Goal: Task Accomplishment & Management: Use online tool/utility

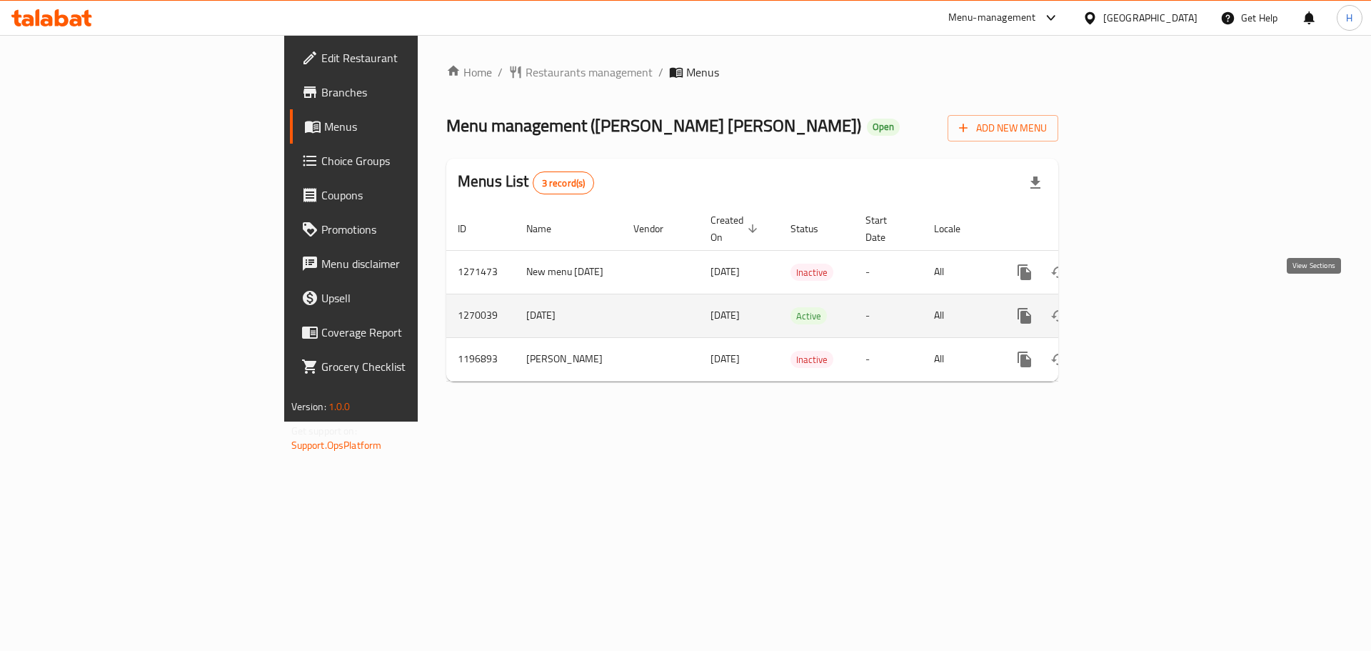
click at [1136, 307] on icon "enhanced table" at bounding box center [1127, 315] width 17 height 17
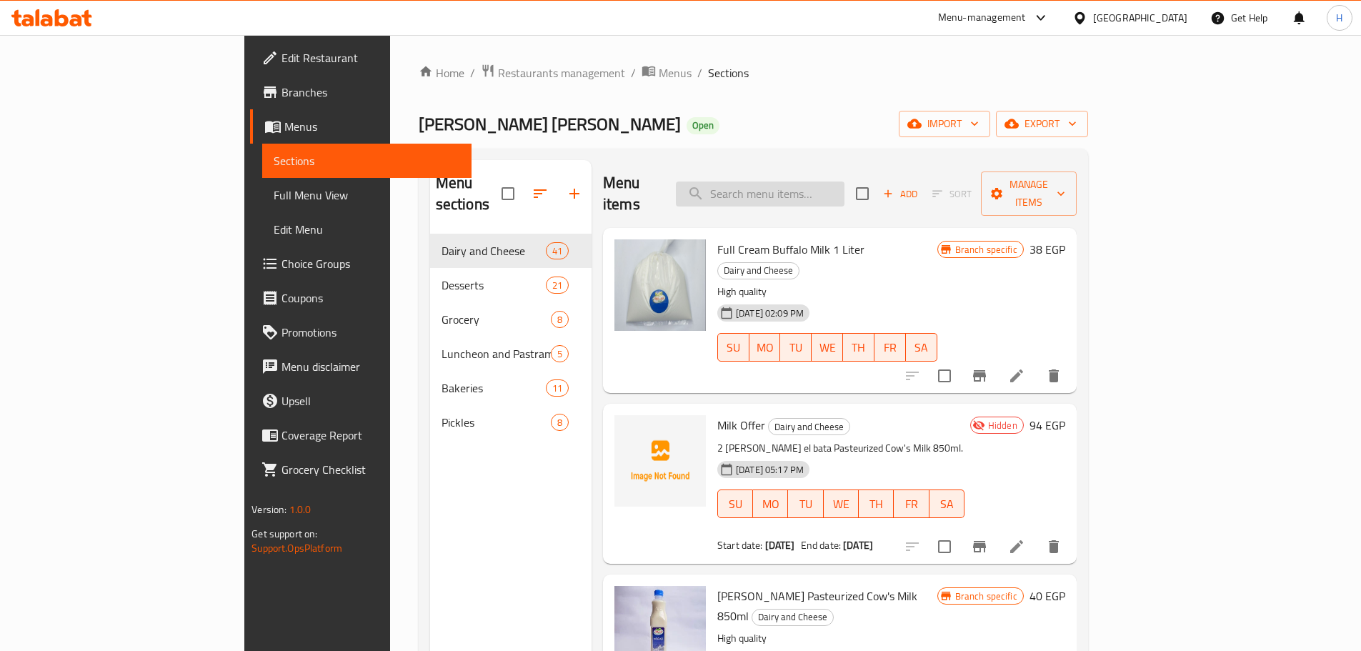
click at [844, 181] on input "search" at bounding box center [760, 193] width 169 height 25
paste input "حليب مبستر بقرى 850 مل"
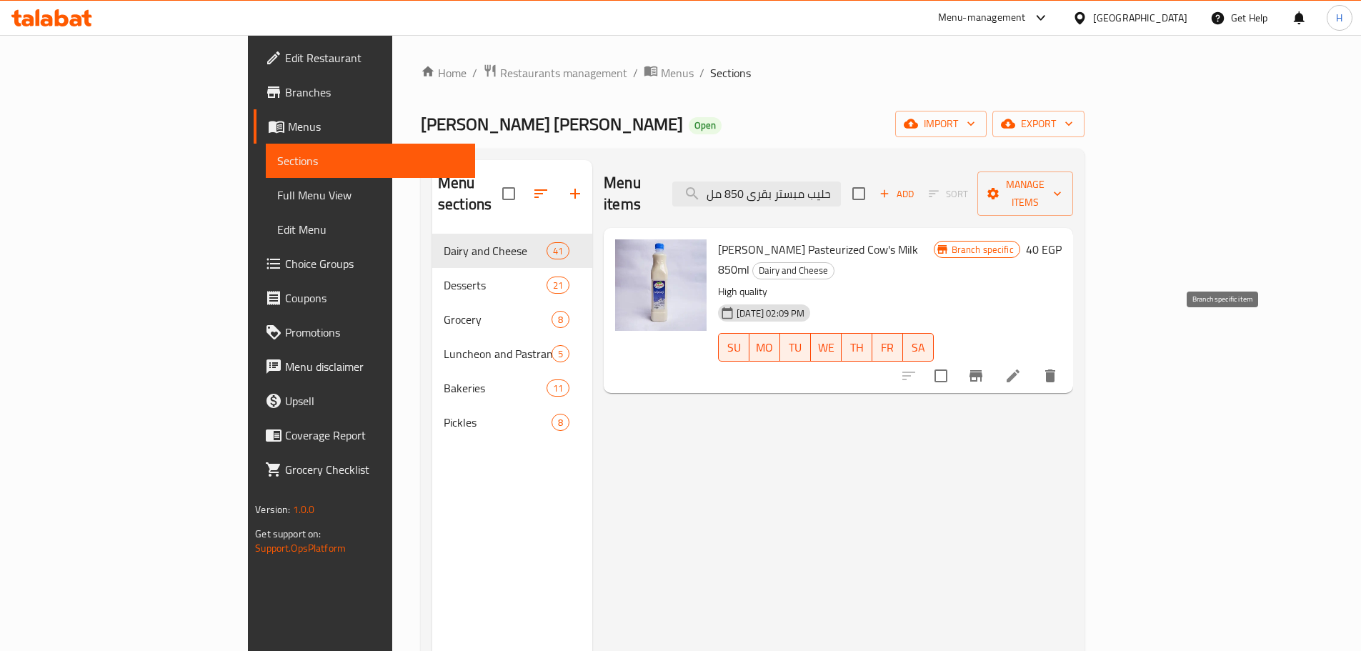
click at [993, 359] on button "Branch-specific-item" at bounding box center [975, 376] width 34 height 34
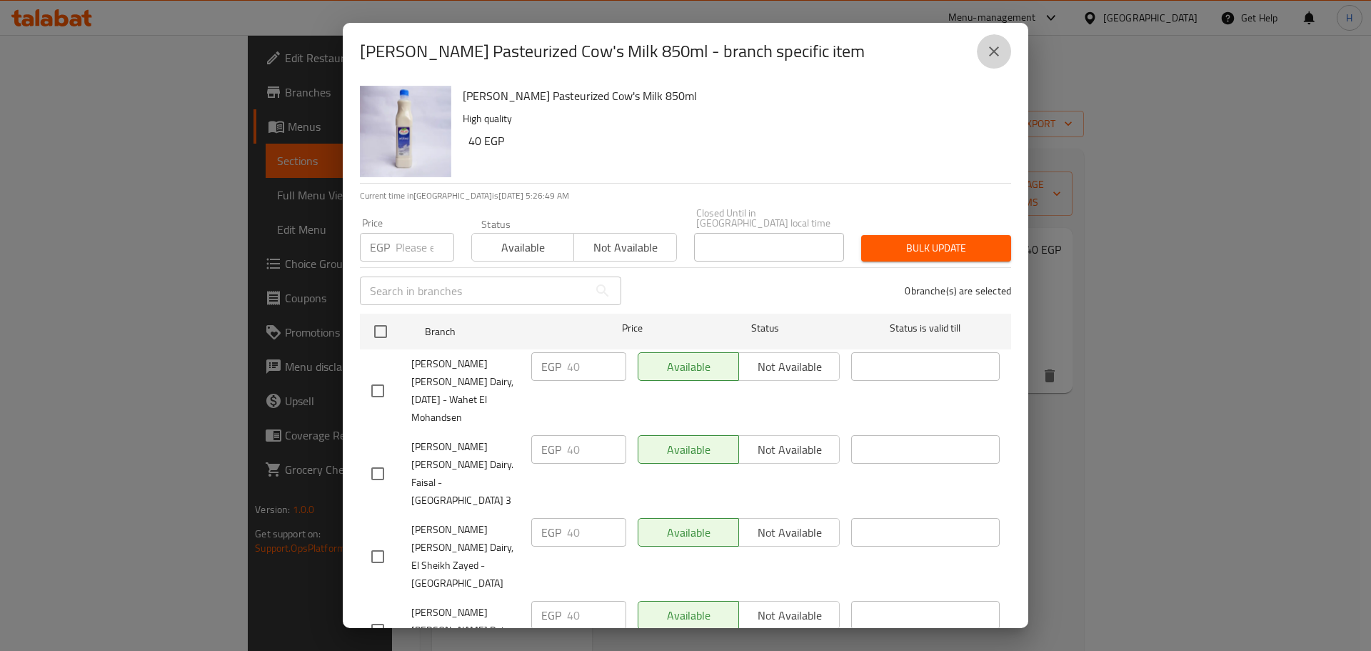
click at [995, 53] on icon "close" at bounding box center [994, 51] width 10 height 10
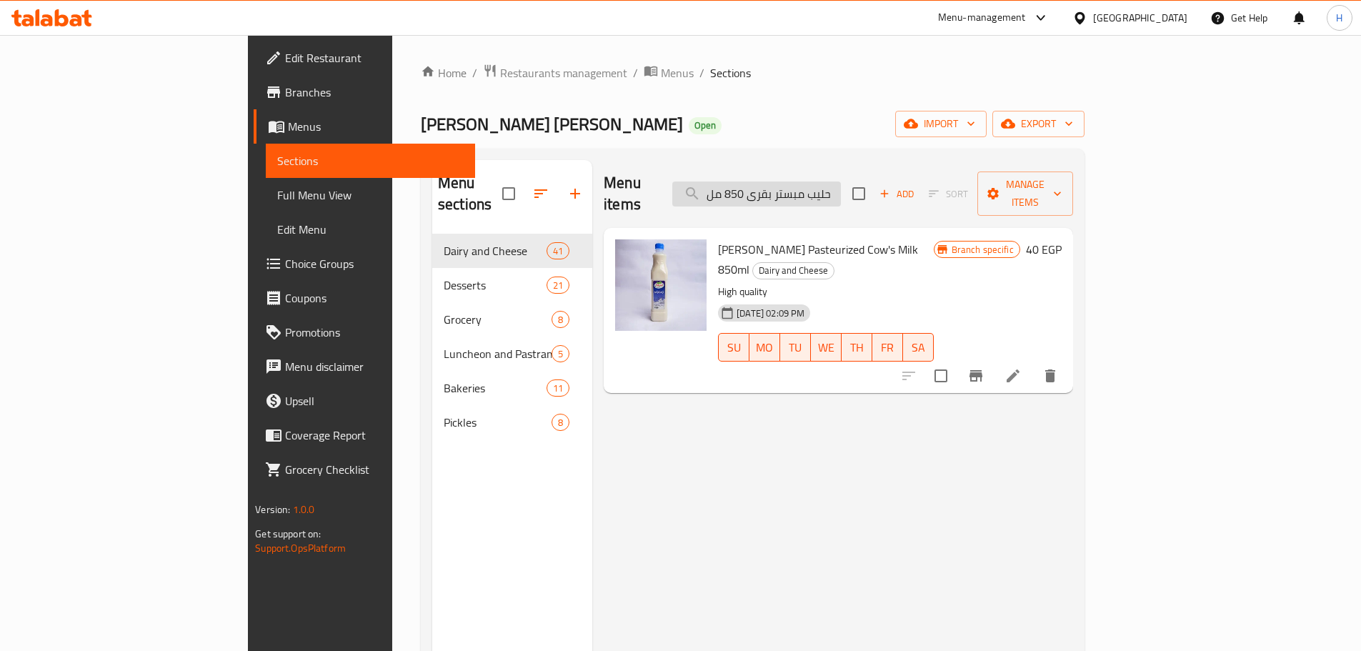
click at [834, 181] on input "حليب مبستر بقرى 850 مل" at bounding box center [756, 193] width 169 height 25
paste input "Milk Offer"
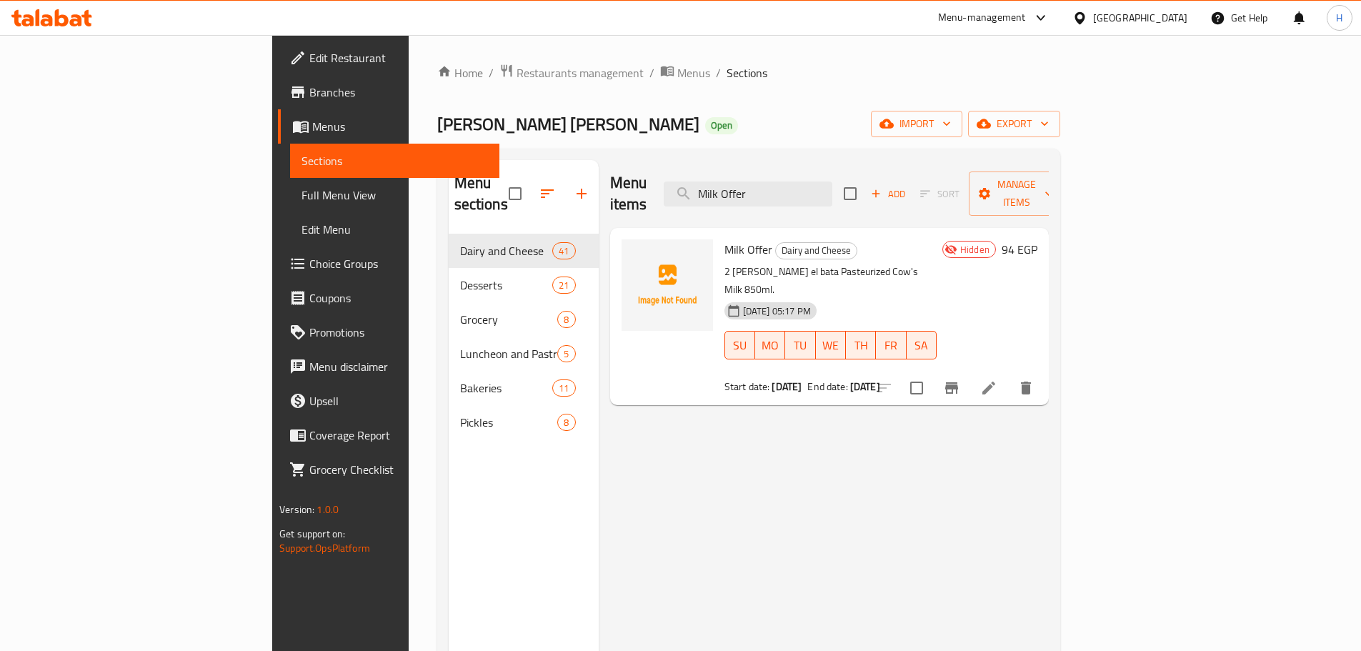
type input "Milk Offer"
click at [724, 239] on span "Milk Offer" at bounding box center [748, 249] width 48 height 21
copy h6 "Milk Offer"
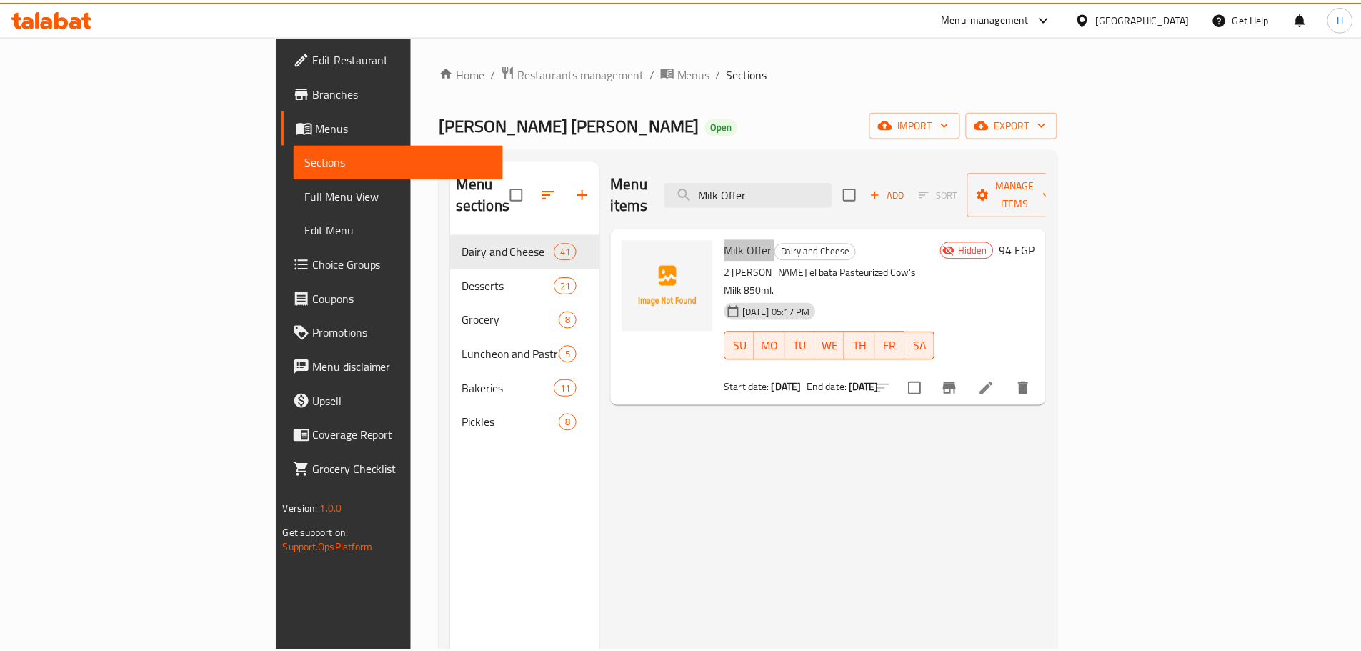
scroll to position [200, 0]
